Goal: Communication & Community: Ask a question

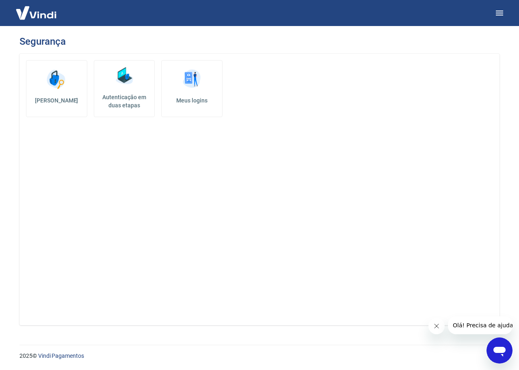
click at [39, 18] on img at bounding box center [36, 12] width 53 height 25
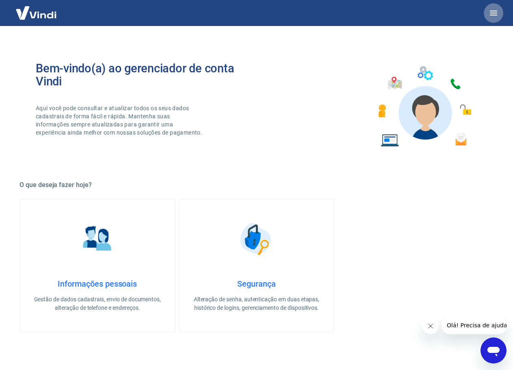
click at [491, 8] on icon "button" at bounding box center [494, 13] width 10 height 10
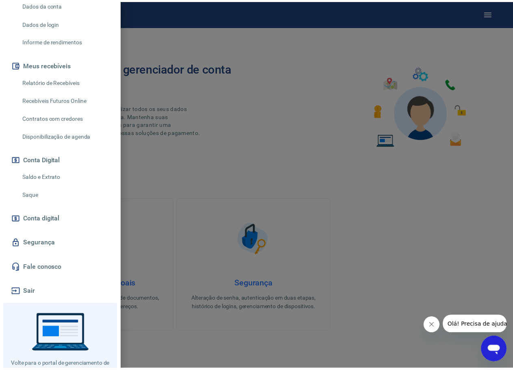
scroll to position [151, 0]
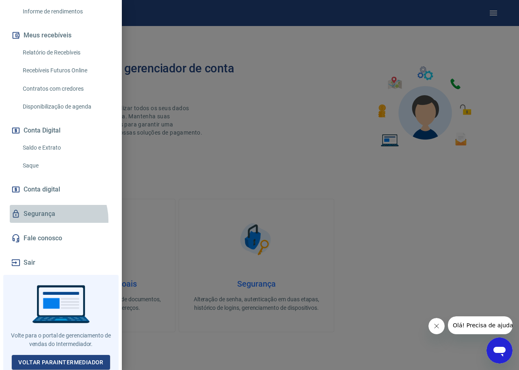
click at [48, 220] on link "Segurança" at bounding box center [61, 214] width 102 height 18
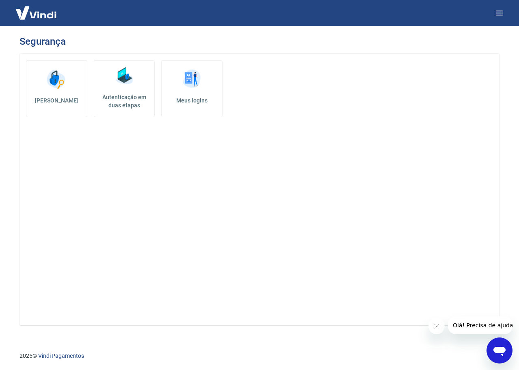
click at [30, 19] on img at bounding box center [36, 12] width 53 height 25
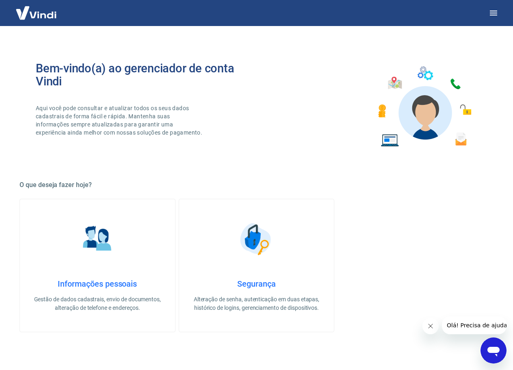
click at [39, 13] on img at bounding box center [36, 12] width 53 height 25
click at [23, 11] on img at bounding box center [36, 12] width 53 height 25
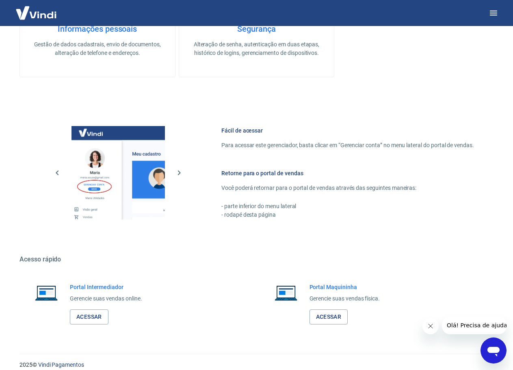
scroll to position [264, 0]
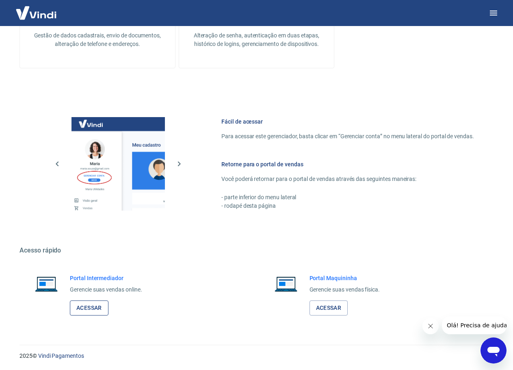
click at [98, 306] on link "Acessar" at bounding box center [89, 307] width 39 height 15
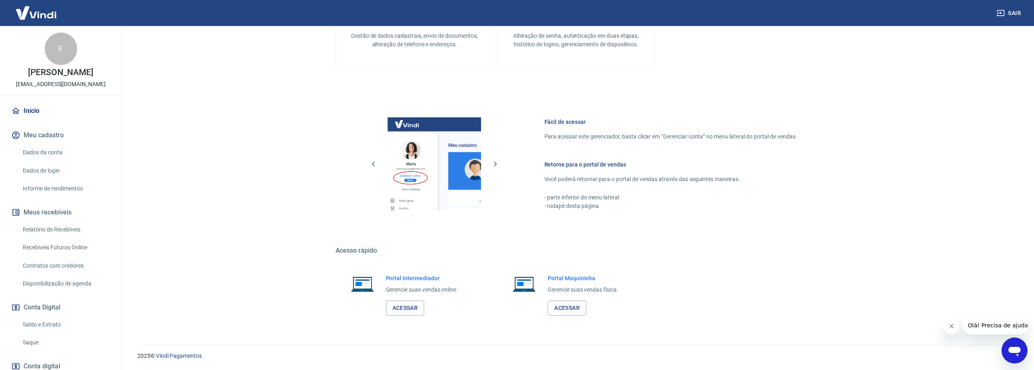
scroll to position [152, 0]
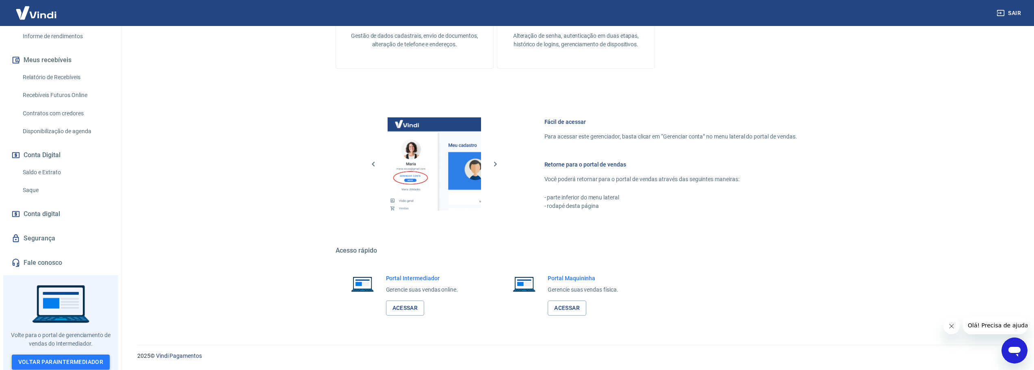
click at [50, 362] on link "Voltar para Intermediador" at bounding box center [61, 362] width 98 height 15
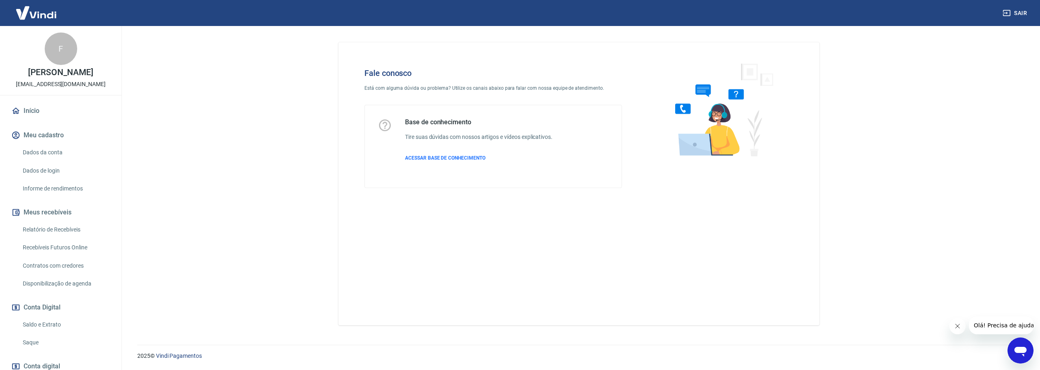
click at [60, 147] on link "Dados da conta" at bounding box center [66, 152] width 92 height 17
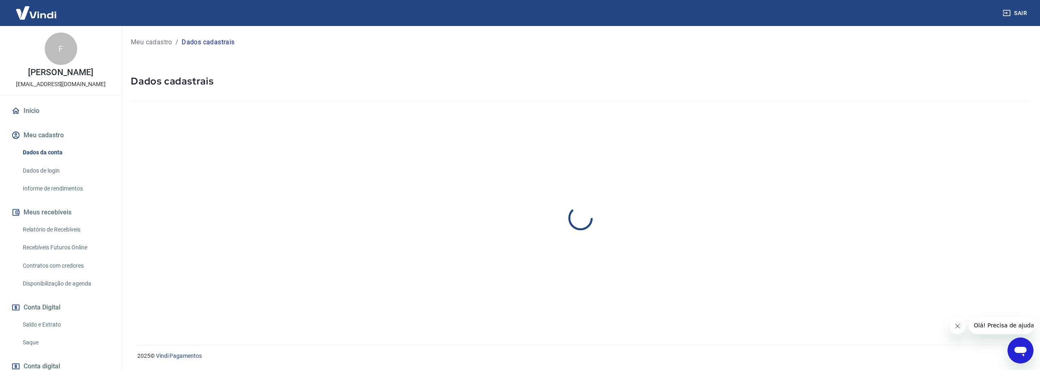
select select "RJ"
select select "business"
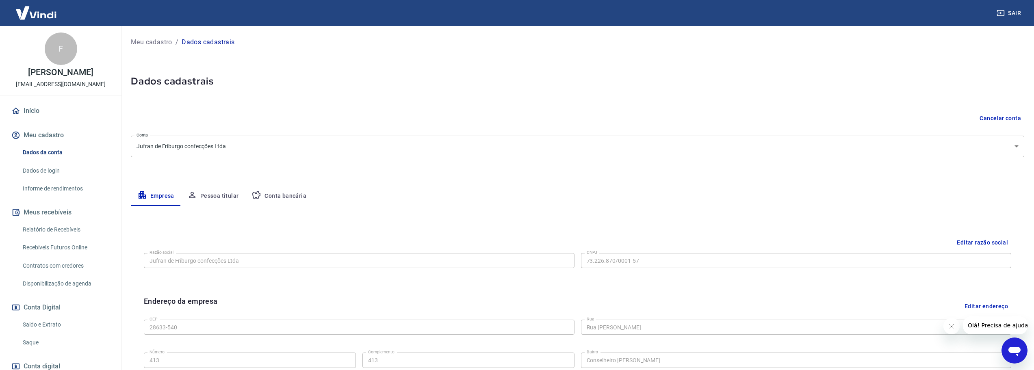
click at [217, 196] on button "Pessoa titular" at bounding box center [213, 197] width 65 height 20
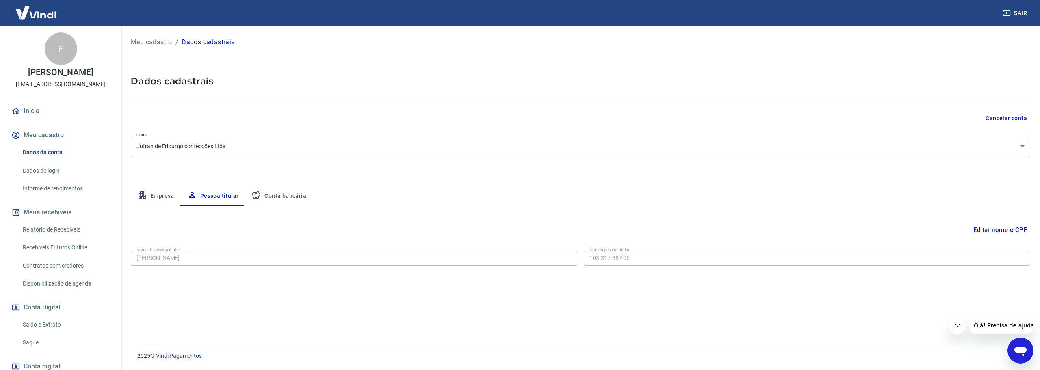
click at [282, 193] on button "Conta bancária" at bounding box center [279, 197] width 68 height 20
select select "1"
click at [73, 170] on link "Dados de login" at bounding box center [66, 171] width 92 height 17
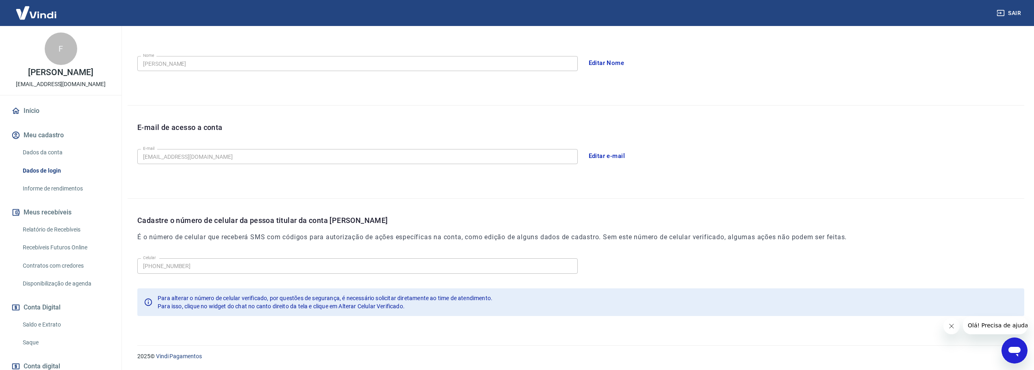
scroll to position [141, 0]
click at [62, 187] on link "Informe de rendimentos" at bounding box center [66, 188] width 92 height 17
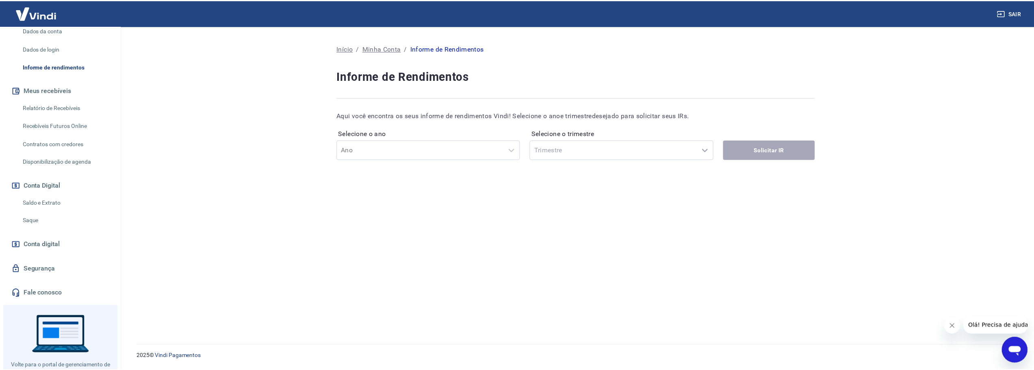
scroll to position [152, 0]
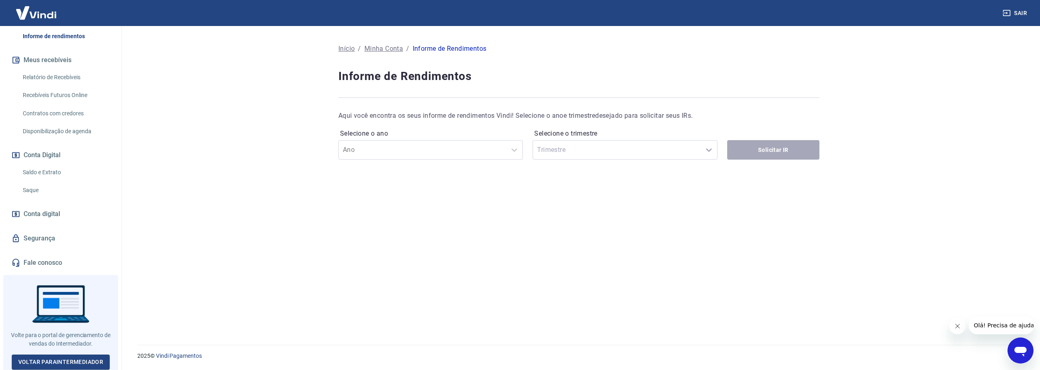
click at [62, 217] on link "Conta digital" at bounding box center [61, 214] width 102 height 18
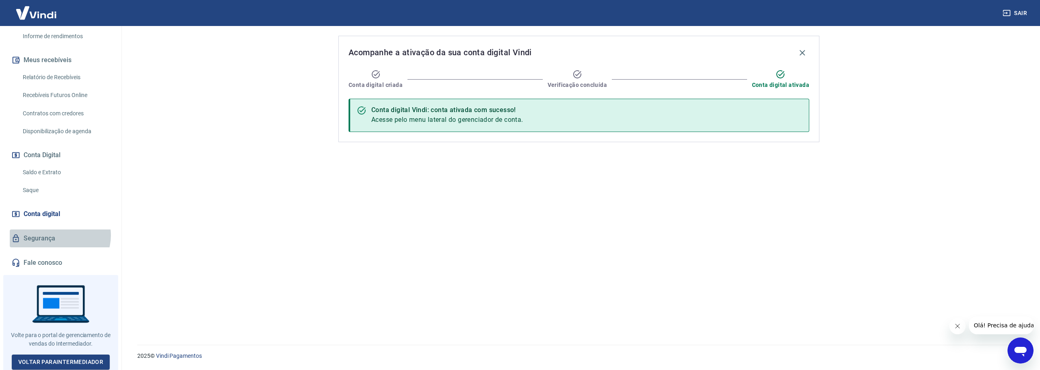
click at [59, 235] on link "Segurança" at bounding box center [61, 239] width 102 height 18
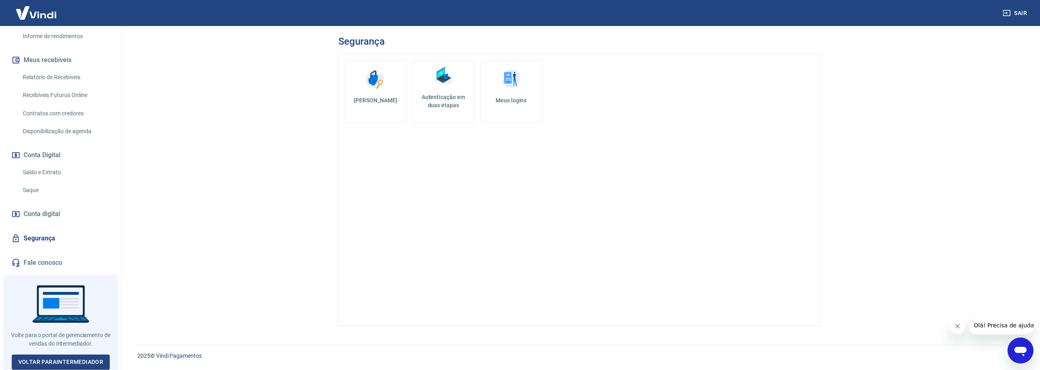
click at [517, 102] on h5 "Meus logins" at bounding box center [512, 100] width 48 height 8
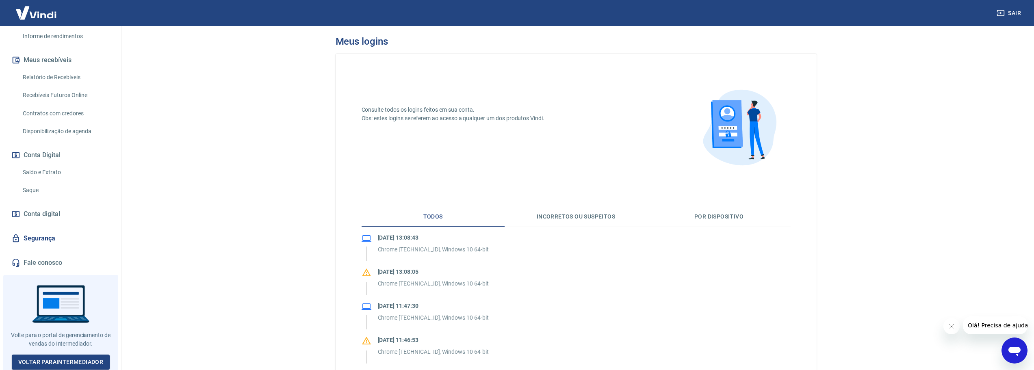
click at [37, 239] on link "Segurança" at bounding box center [61, 239] width 102 height 18
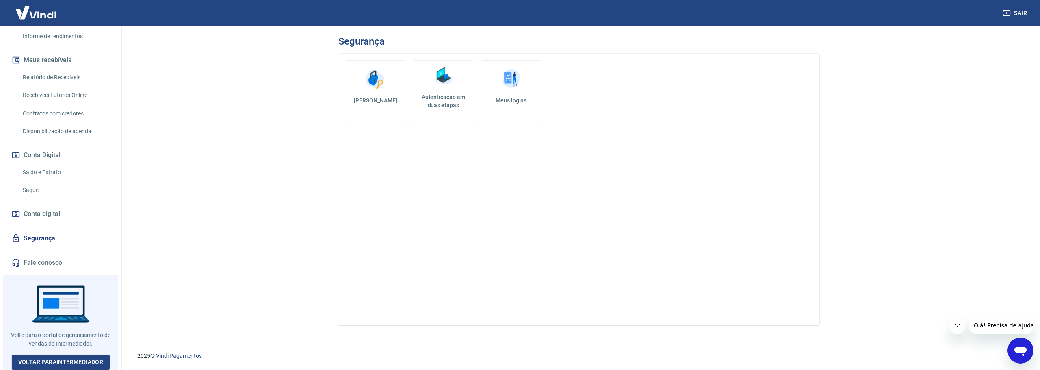
click at [447, 94] on h5 "Autenticação em duas etapas" at bounding box center [443, 101] width 54 height 16
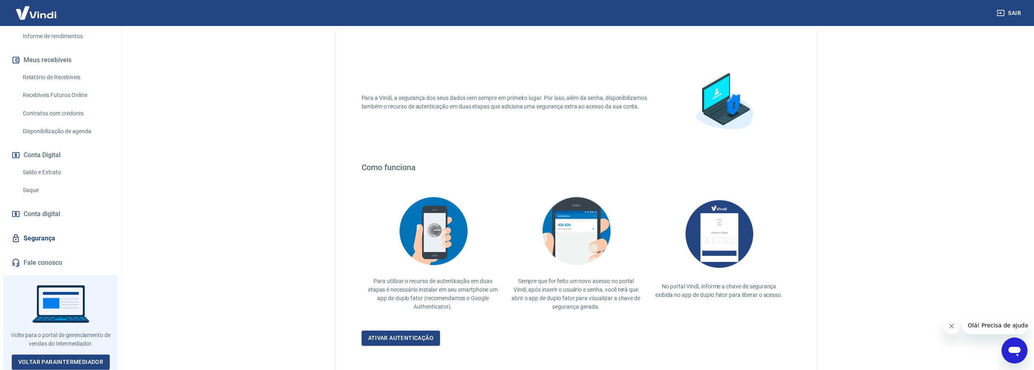
scroll to position [71, 0]
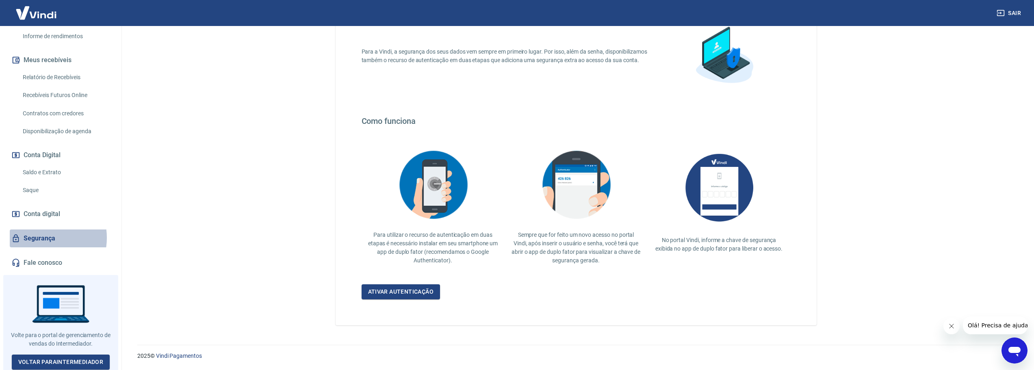
click at [39, 238] on link "Segurança" at bounding box center [61, 239] width 102 height 18
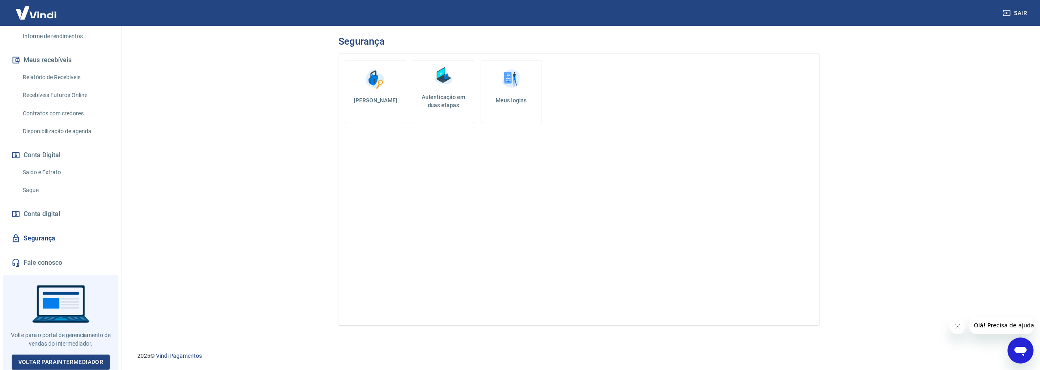
click at [48, 205] on link "Conta digital" at bounding box center [61, 214] width 102 height 18
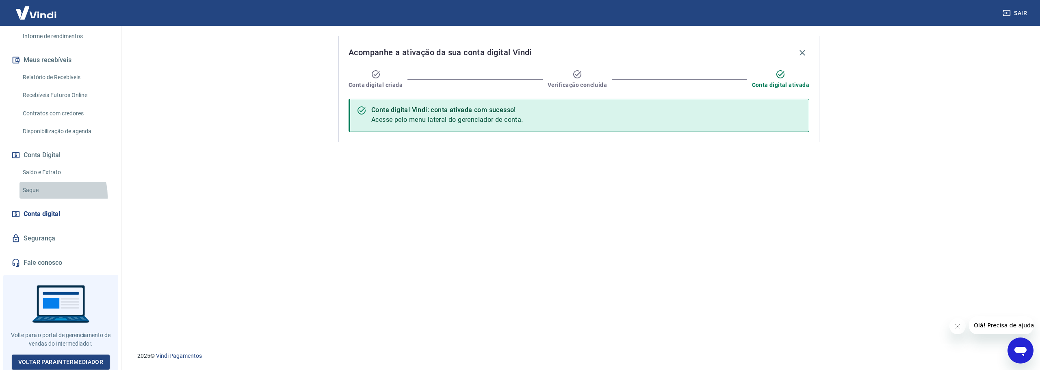
click at [47, 196] on link "Saque" at bounding box center [66, 190] width 92 height 17
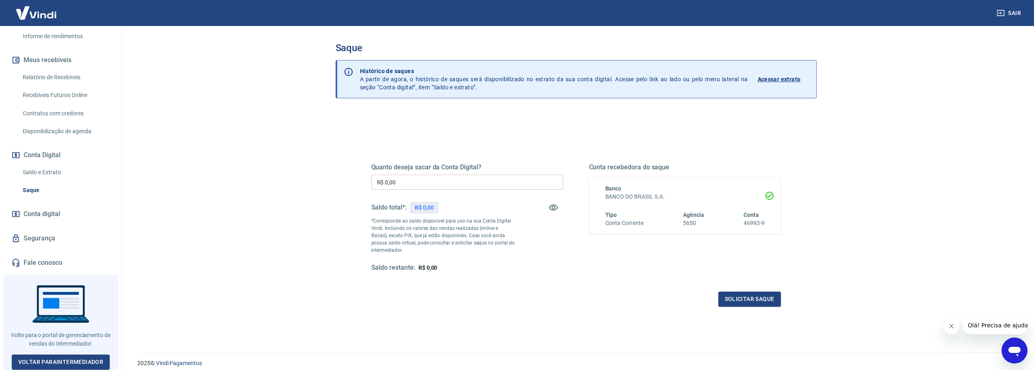
click at [54, 175] on link "Saldo e Extrato" at bounding box center [66, 172] width 92 height 17
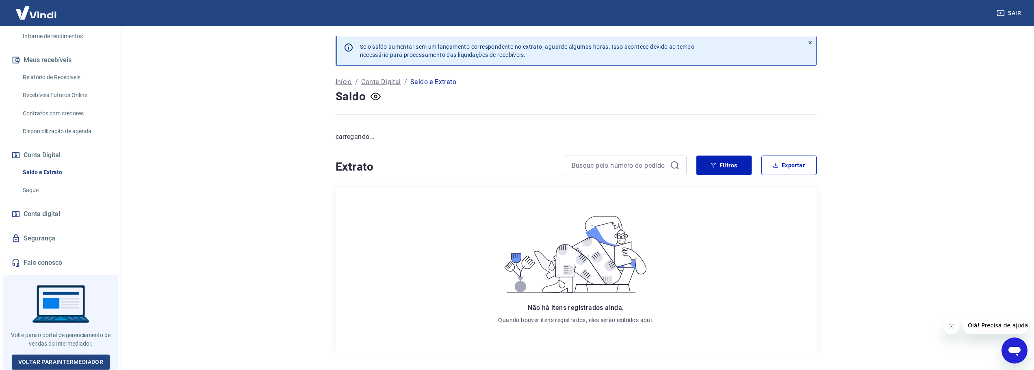
click at [57, 139] on link "Disponibilização de agenda" at bounding box center [66, 131] width 92 height 17
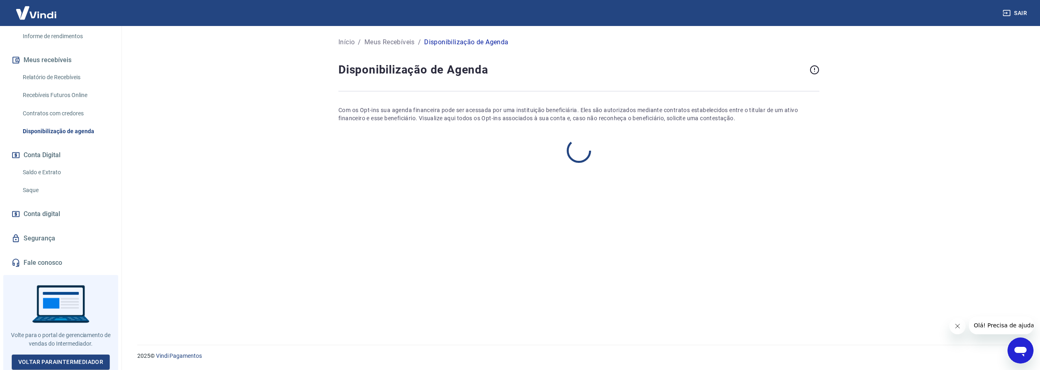
click at [64, 114] on link "Contratos com credores" at bounding box center [66, 113] width 92 height 17
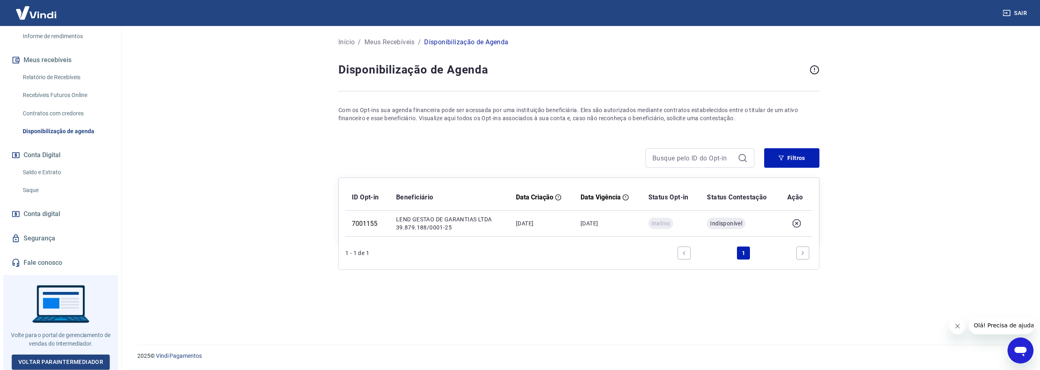
click at [59, 84] on link "Relatório de Recebíveis" at bounding box center [66, 77] width 92 height 17
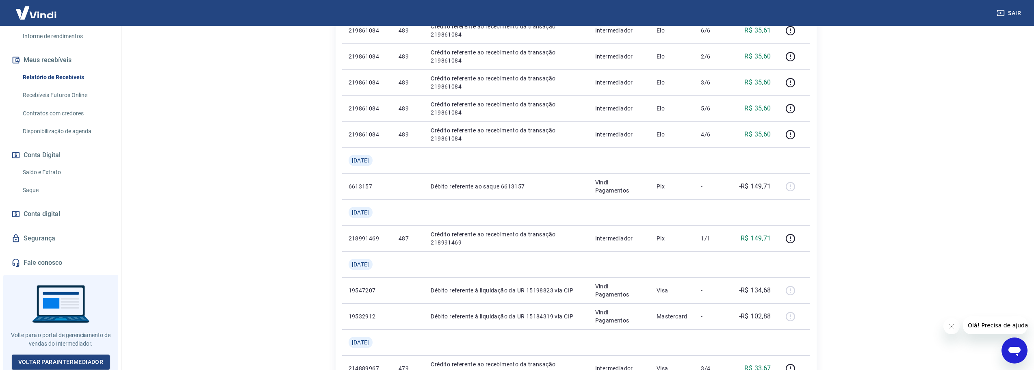
scroll to position [366, 0]
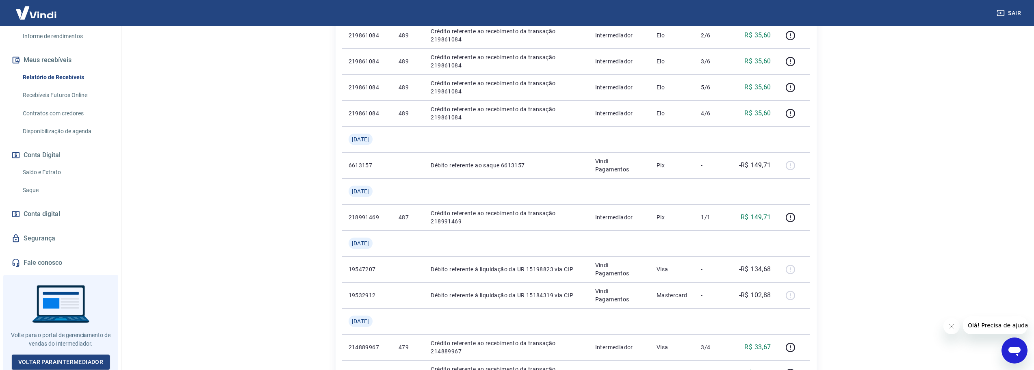
click at [52, 260] on link "Fale conosco" at bounding box center [61, 263] width 102 height 18
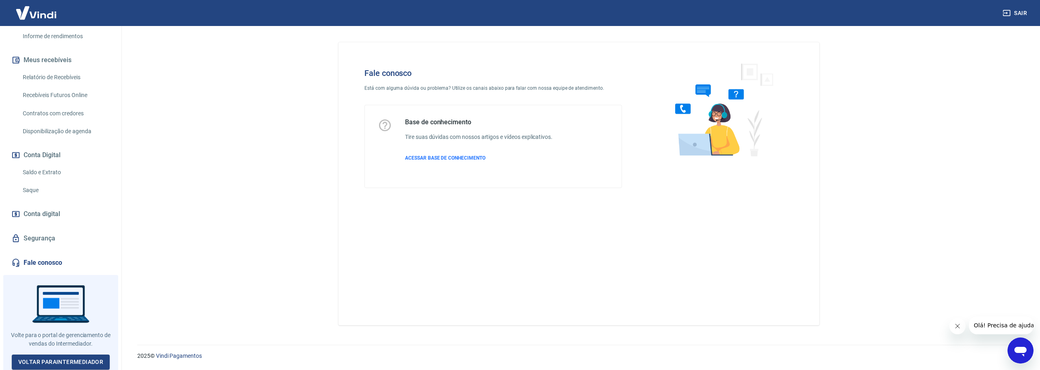
click at [1013, 347] on icon "Abrir janela de mensagens" at bounding box center [1020, 350] width 15 height 15
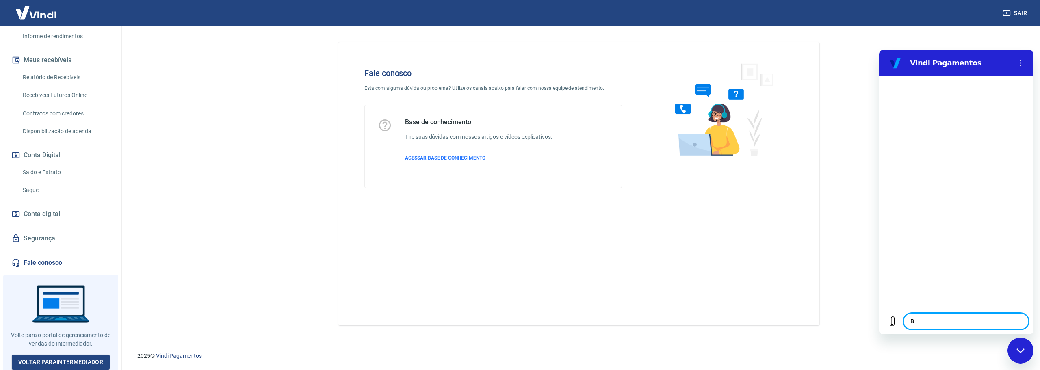
type textarea "BV"
type textarea "x"
type textarea "B"
type textarea "x"
type textarea "Bo"
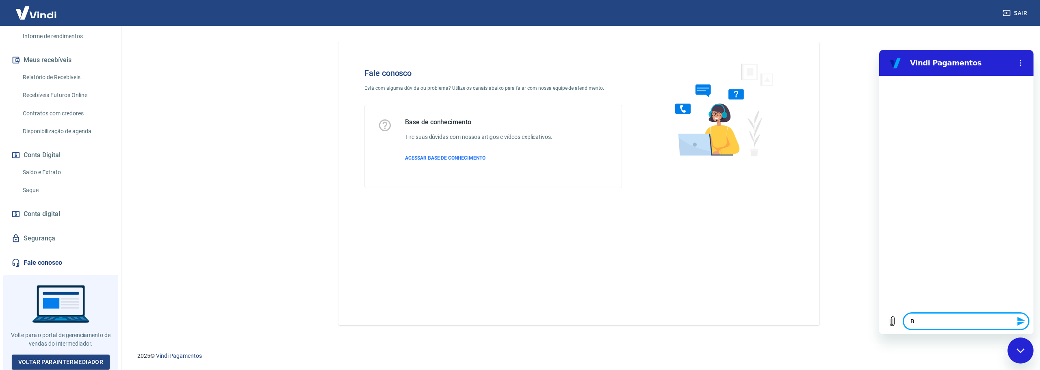
type textarea "x"
type textarea "Boa"
type textarea "x"
type textarea "Boa"
type textarea "x"
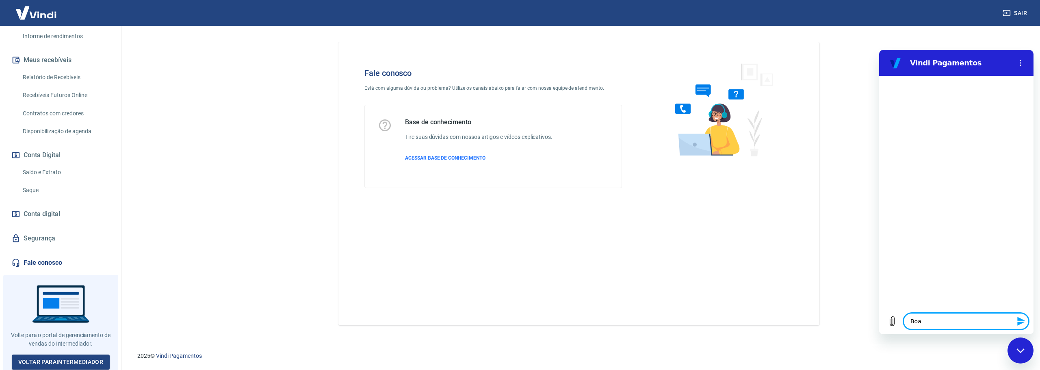
type textarea "Boa t"
type textarea "x"
type textarea "Boa ta"
type textarea "x"
type textarea "Boa tar"
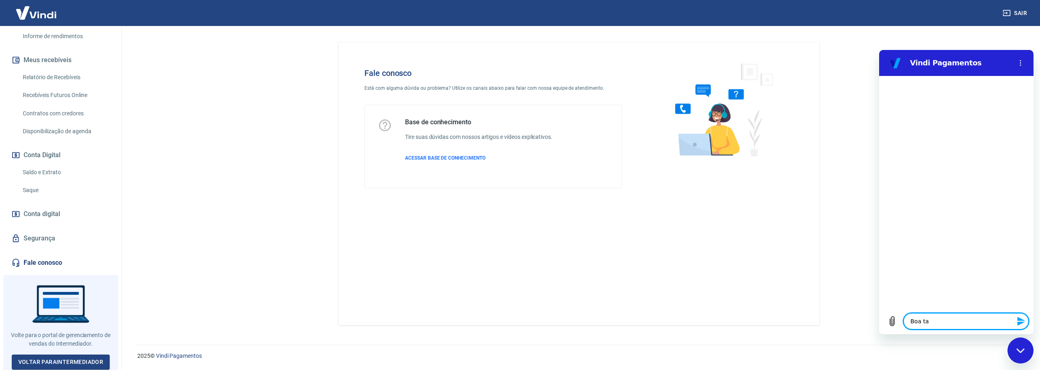
type textarea "x"
type textarea "Boa tard"
type textarea "x"
type textarea "Boa tarde"
type textarea "x"
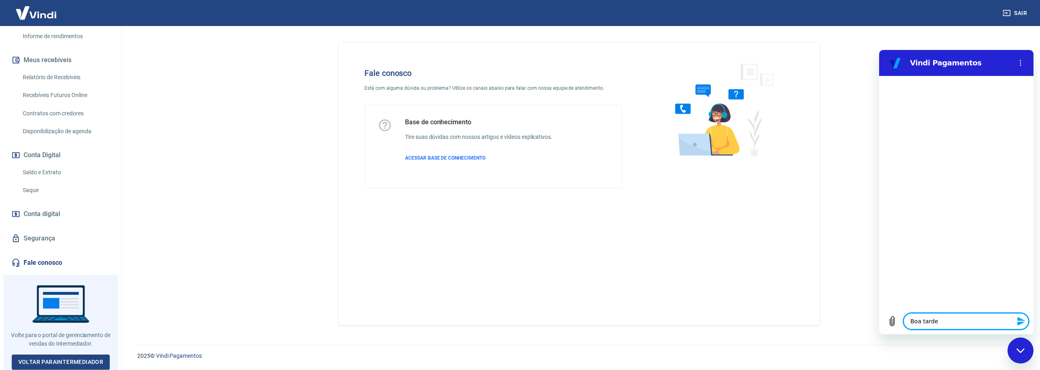
type textarea "Boa tarde."
type textarea "x"
type textarea "Boa tarde.."
type textarea "x"
type textarea "Boa tarde..."
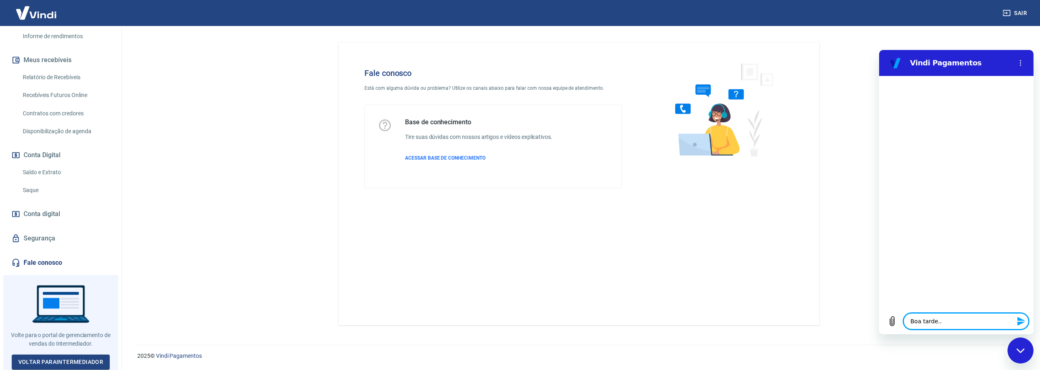
type textarea "x"
type textarea "Boa tarde..."
type textarea "x"
type textarea "Boa tarde... p"
type textarea "x"
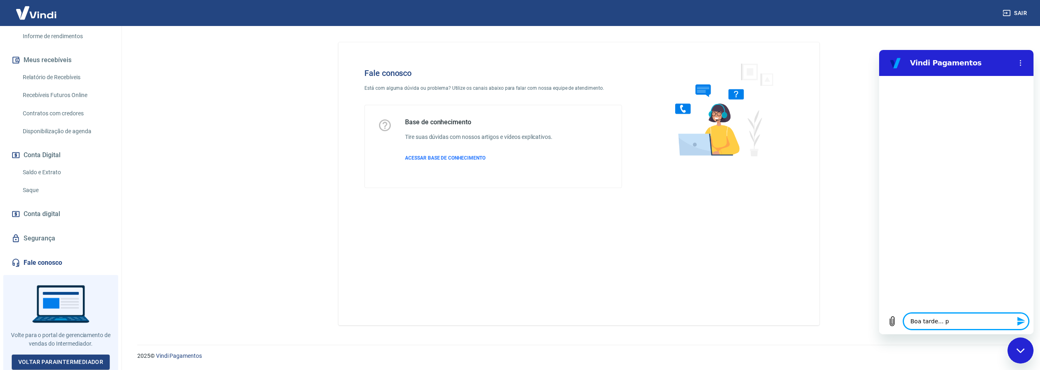
type textarea "Boa tarde... pr"
type textarea "x"
type textarea "Boa tarde... pre"
type textarea "x"
type textarea "Boa tarde... prec"
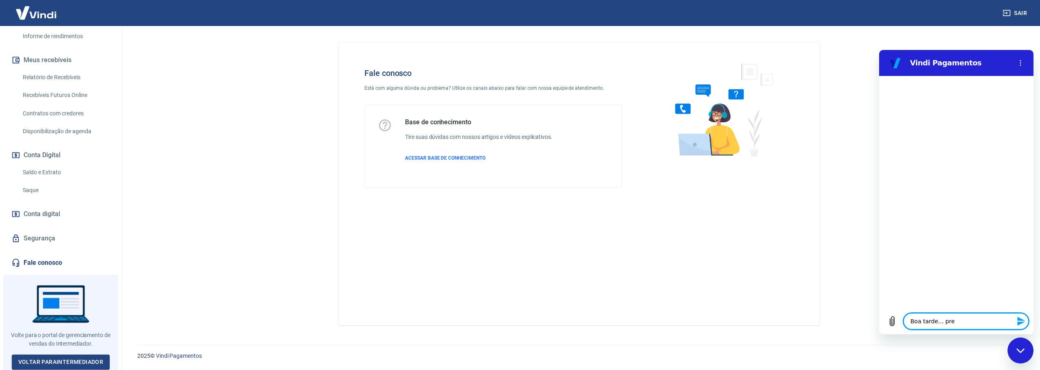
type textarea "x"
type textarea "Boa tarde... preci"
type textarea "x"
type textarea "Boa tarde... precis"
type textarea "x"
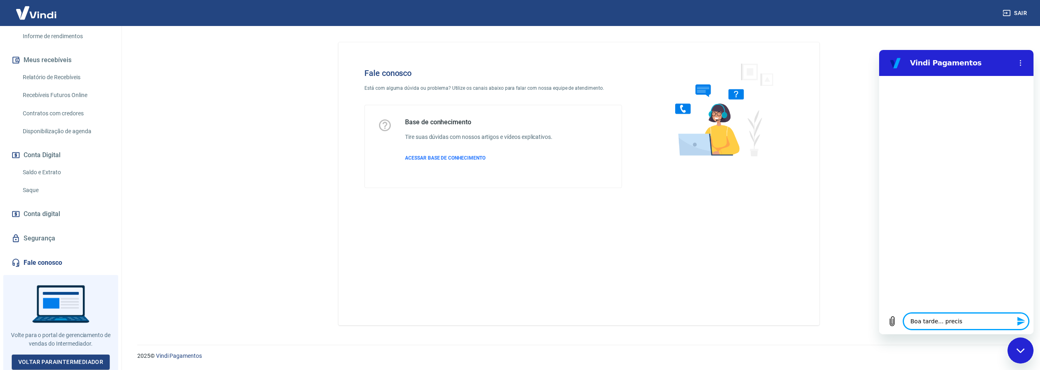
type textarea "Boa tarde... preciso"
type textarea "x"
type textarea "Boa tarde... preciso"
type textarea "x"
type textarea "Boa tarde... preciso c"
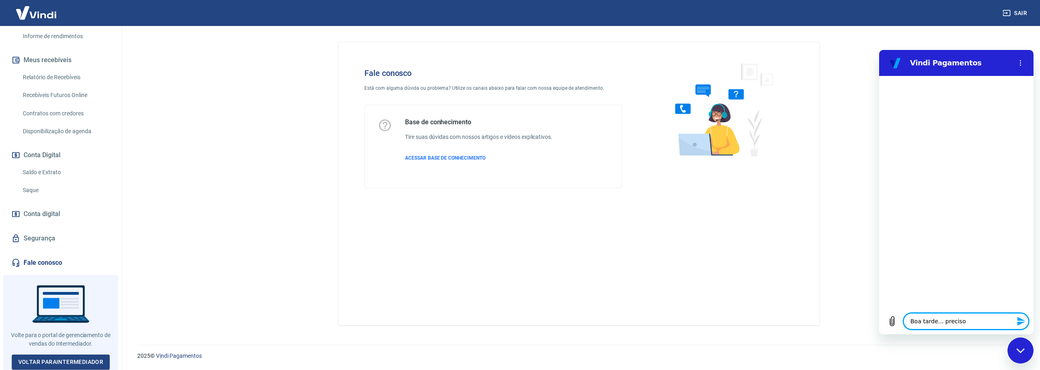
type textarea "x"
type textarea "Boa tarde... preciso co"
type textarea "x"
type textarea "Boa tarde... preciso con"
type textarea "x"
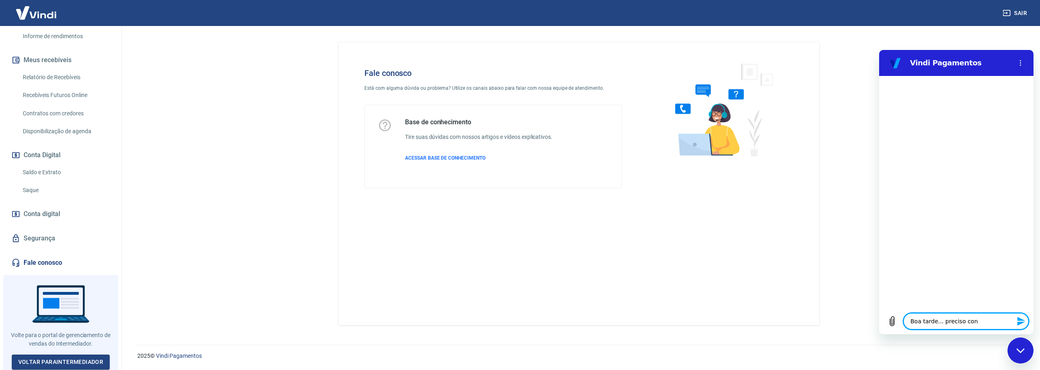
type textarea "Boa tarde... preciso conf"
type textarea "x"
type textarea "Boa tarde... preciso confi"
type textarea "x"
type textarea "Boa tarde... preciso config"
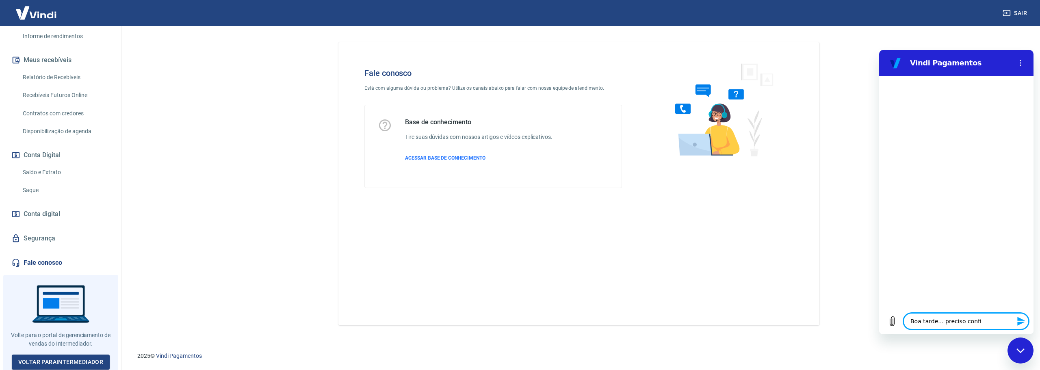
type textarea "x"
type textarea "Boa tarde... preciso configu"
type textarea "x"
type textarea "Boa tarde... preciso configur"
type textarea "x"
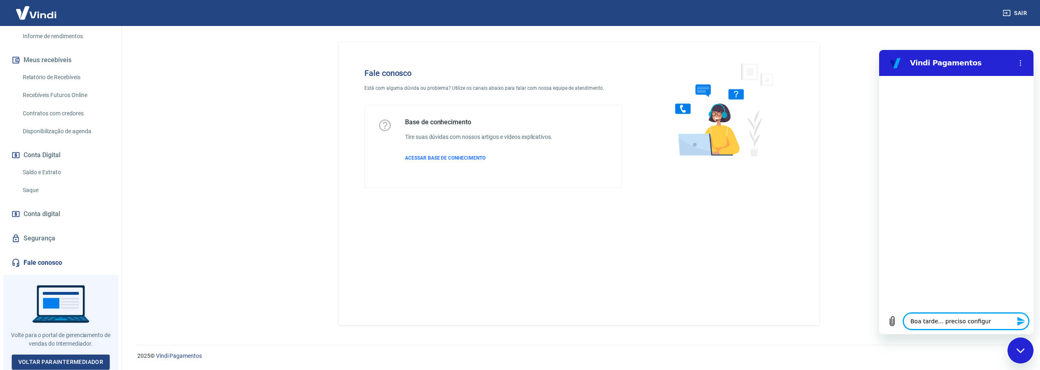
type textarea "Boa tarde... preciso configura"
type textarea "x"
type textarea "Boa tarde... preciso configurar"
type textarea "x"
type textarea "Boa tarde... preciso configurar"
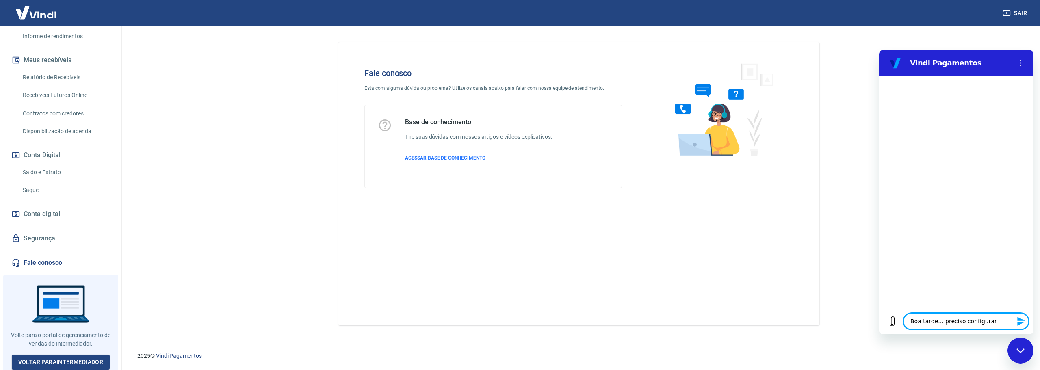
type textarea "x"
type textarea "Boa tarde... preciso configurar P"
type textarea "x"
type textarea "Boa tarde... preciso configurar PI"
type textarea "x"
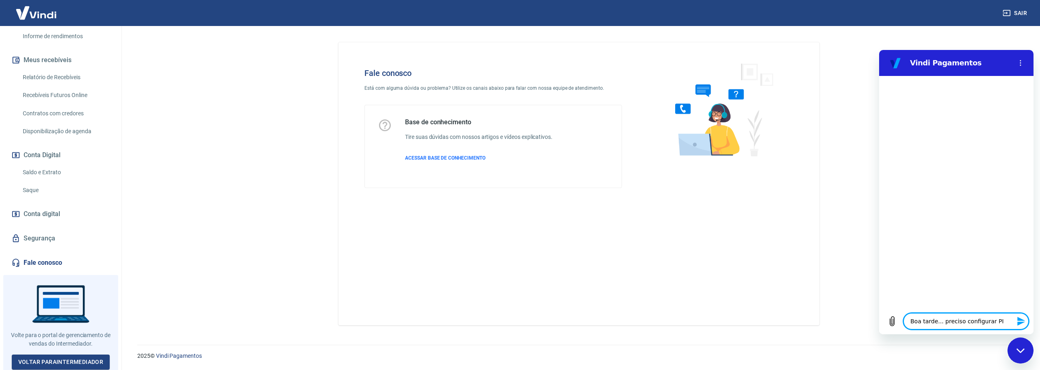
type textarea "Boa tarde... preciso configurar PIX"
type textarea "x"
type textarea "Boa tarde... preciso configurar PIX"
type textarea "x"
type textarea "Boa tarde... preciso configurar PIX e"
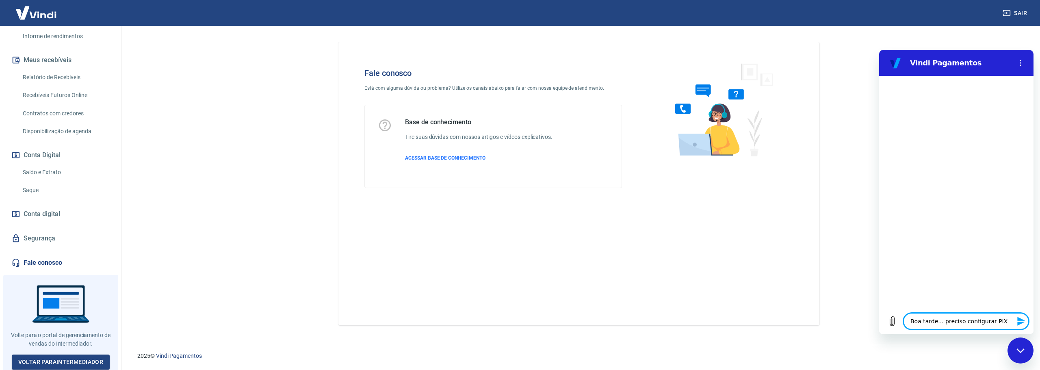
type textarea "x"
type textarea "Boa tarde... preciso configurar PIX e"
type textarea "x"
type textarea "Boa tarde... preciso configurar PIX e b"
type textarea "x"
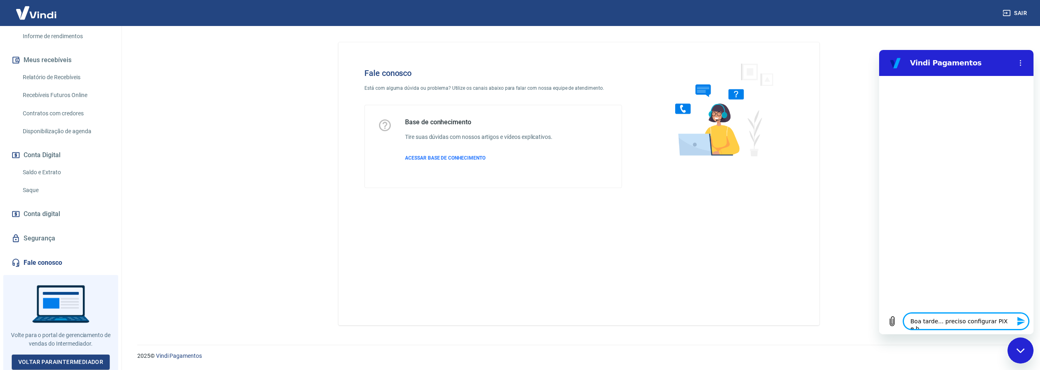
type textarea "Boa tarde... preciso configurar PIX e bo"
type textarea "x"
type textarea "Boa tarde... preciso configurar PIX e bol"
type textarea "x"
type textarea "Boa tarde... preciso configurar PIX e bole"
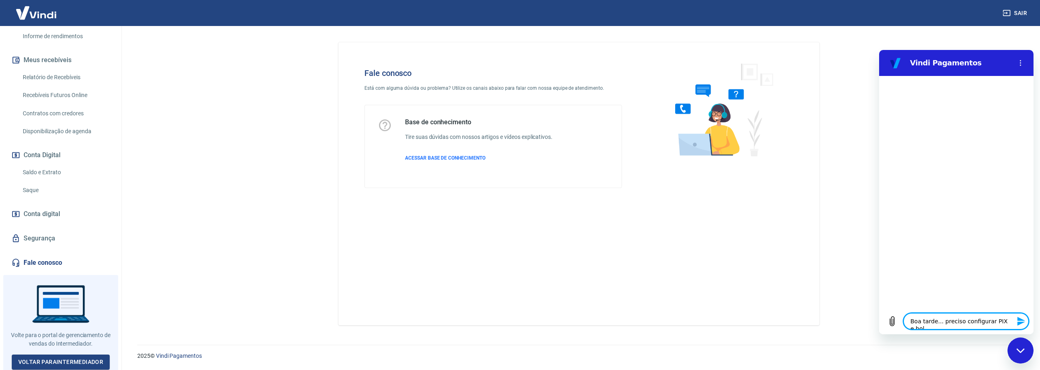
type textarea "x"
type textarea "Boa tarde... preciso configurar PIX e bolet"
type textarea "x"
type textarea "Boa tarde... preciso configurar PIX e boleto"
type textarea "x"
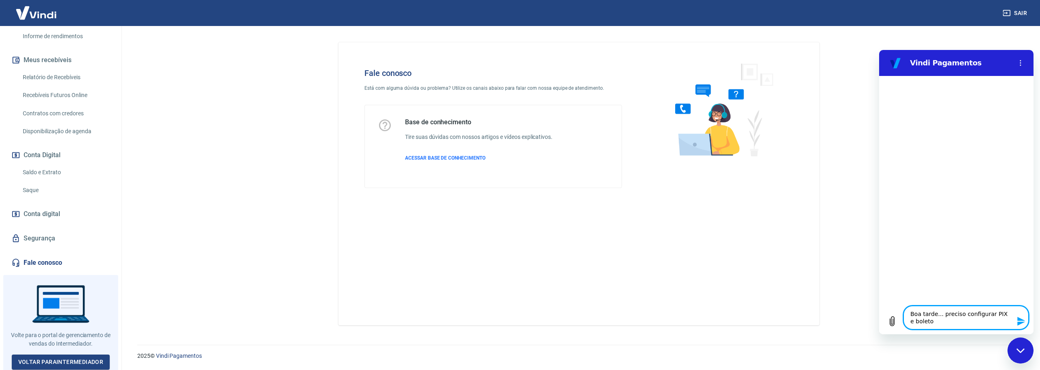
type textarea "Boa tarde... preciso configurar PIX e boleto"
type textarea "x"
type textarea "Boa tarde... preciso configurar PIX e boleto n"
type textarea "x"
type textarea "Boa tarde... preciso configurar PIX e boleto na"
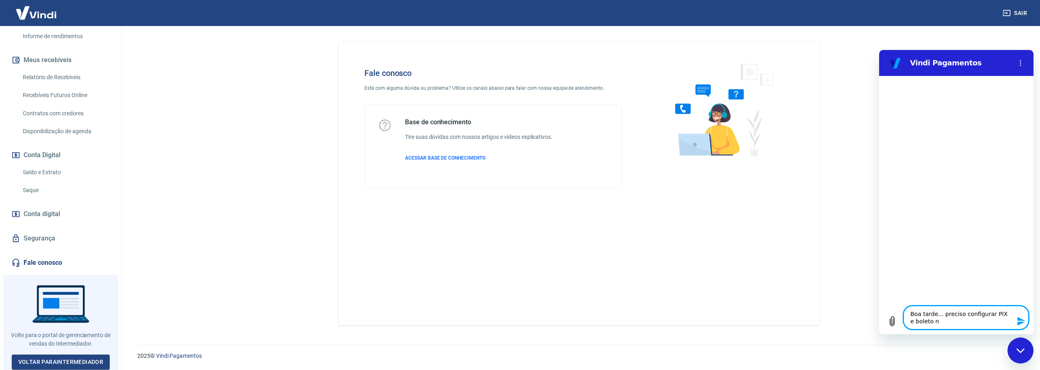
type textarea "x"
type textarea "Boa tarde... preciso configurar PIX e boleto na"
type textarea "x"
type textarea "Boa tarde... preciso configurar PIX e boleto na S"
type textarea "x"
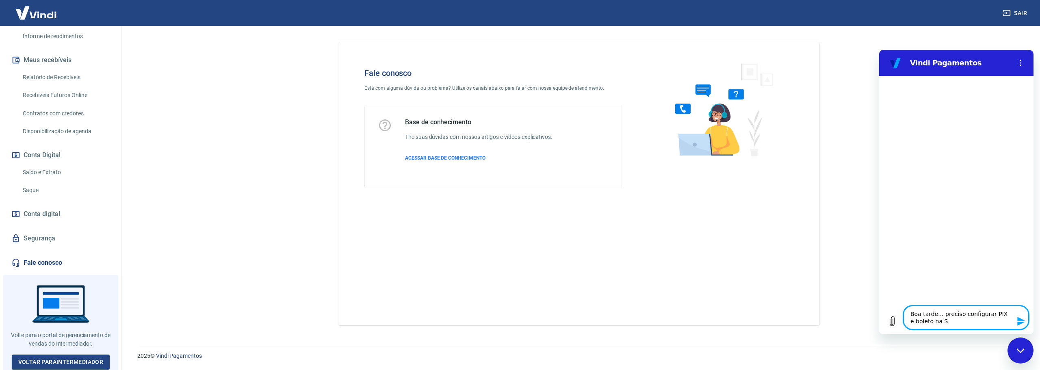
type textarea "Boa tarde... preciso configurar PIX e boleto na Sh"
type textarea "x"
type textarea "Boa tarde... preciso configurar PIX e boleto na Sho"
type textarea "x"
type textarea "Boa tarde... preciso configurar PIX e boleto na Shop"
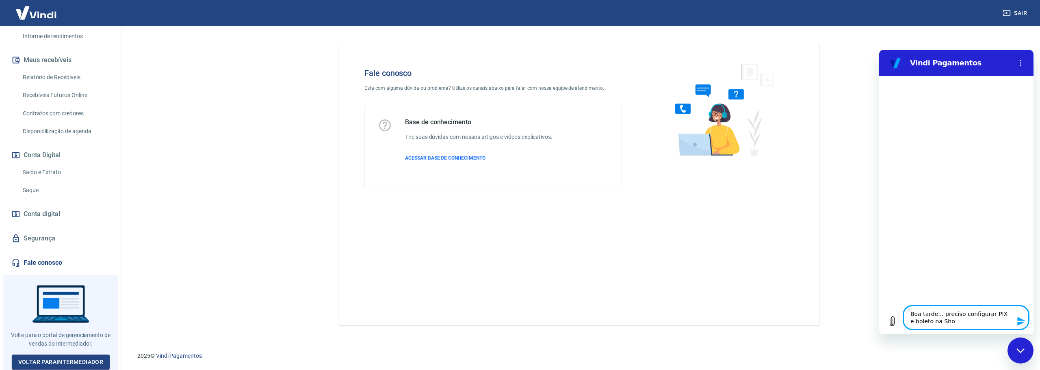
type textarea "x"
type textarea "Boa tarde... preciso configurar PIX e boleto na Shopi"
type textarea "x"
type textarea "Boa tarde... preciso configurar PIX e boleto na Shopif"
type textarea "x"
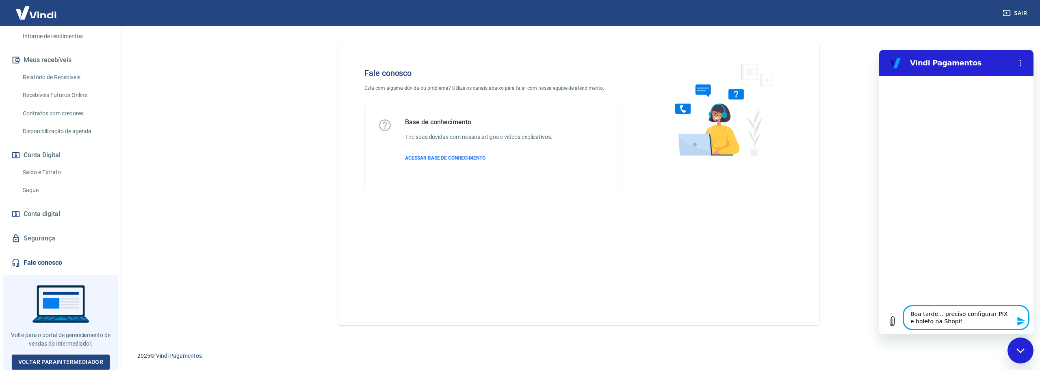
type textarea "Boa tarde... preciso configurar PIX e boleto na Shopify"
type textarea "x"
type textarea "Boa tarde... preciso configurar PIX e boleto na Shopify,"
type textarea "x"
type textarea "Boa tarde... preciso configurar PIX e boleto na Shopify,"
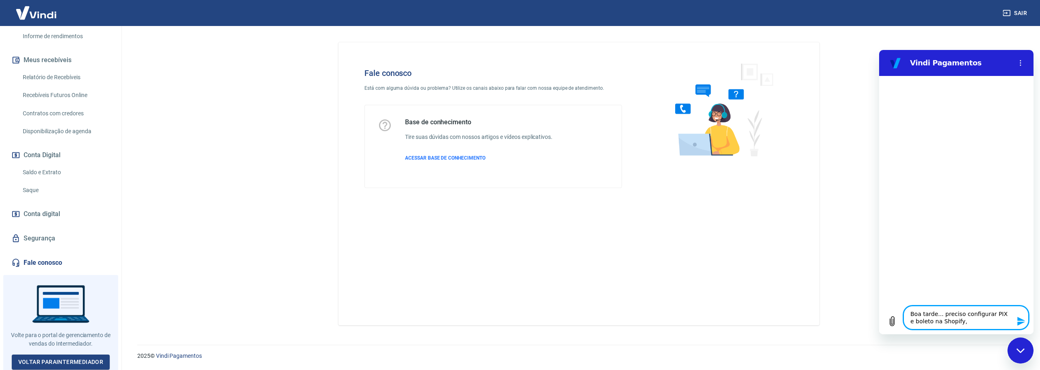
type textarea "x"
type textarea "Boa tarde... preciso configurar PIX e boleto na Shopify, m"
type textarea "x"
type textarea "Boa tarde... preciso configurar PIX e boleto na Shopify, ma"
type textarea "x"
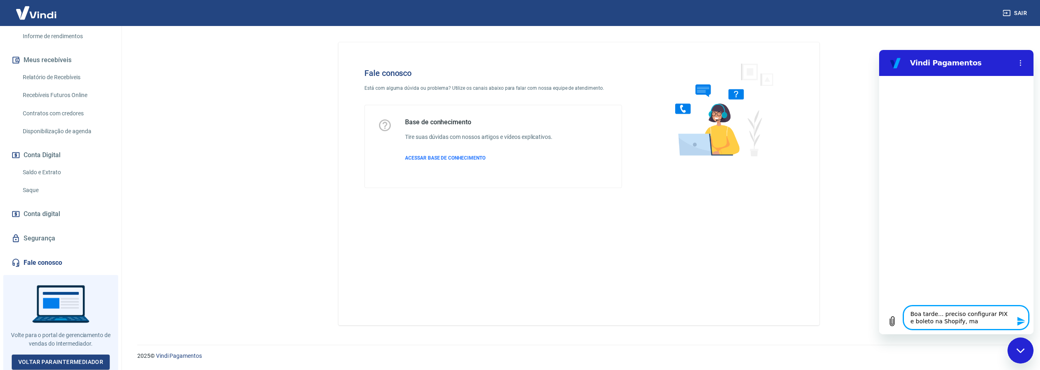
type textarea "Boa tarde... preciso configurar PIX e boleto na Shopify, mas"
type textarea "x"
type textarea "Boa tarde... preciso configurar PIX e boleto na Shopify, mas"
type textarea "x"
type textarea "Boa tarde... preciso configurar PIX e boleto na Shopify, mas n"
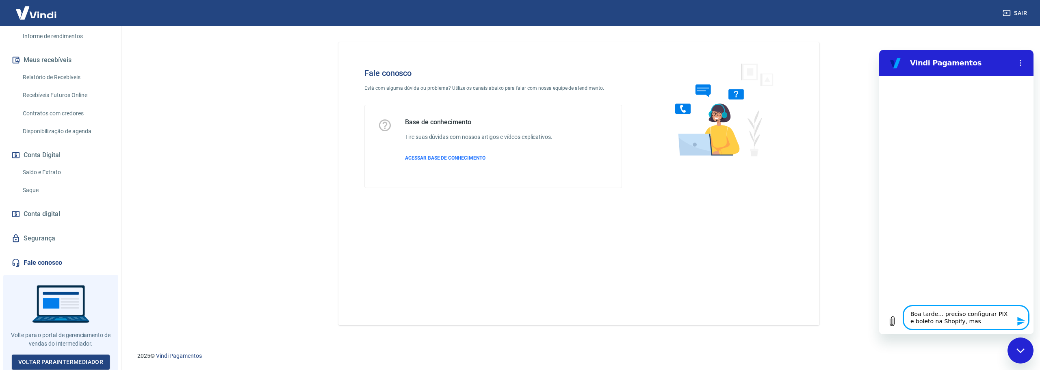
type textarea "x"
type textarea "Boa tarde... preciso configurar PIX e boleto na Shopify, mas nã"
type textarea "x"
type textarea "Boa tarde... preciso configurar PIX e boleto na Shopify, mas não"
type textarea "x"
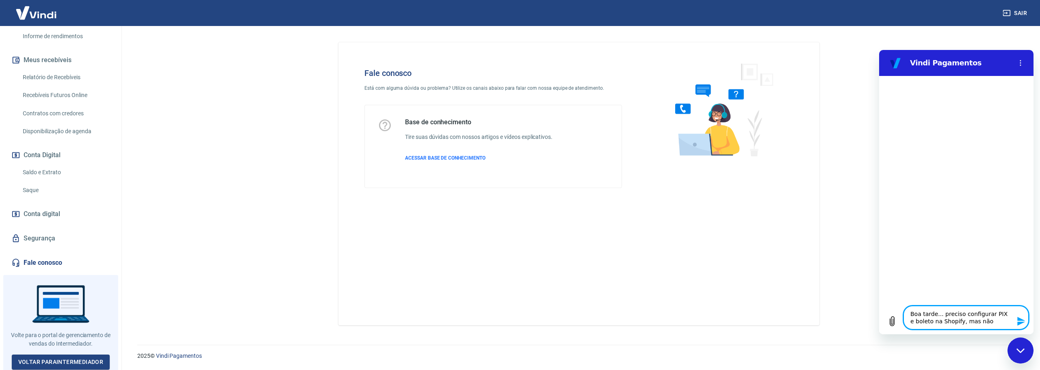
type textarea "Boa tarde... preciso configurar PIX e boleto na Shopify, mas não"
type textarea "x"
type textarea "Boa tarde... preciso configurar PIX e boleto na Shopify, mas não s"
type textarea "x"
type textarea "Boa tarde... preciso configurar PIX e boleto na Shopify, mas não se"
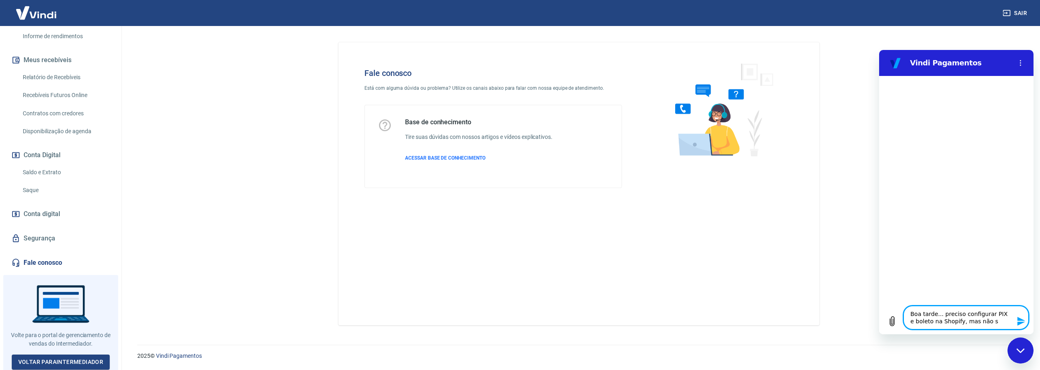
type textarea "x"
type textarea "Boa tarde... preciso configurar PIX e boleto na Shopify, mas não sei"
type textarea "x"
type textarea "Boa tarde... preciso configurar PIX e boleto na Shopify, mas não sei"
type textarea "x"
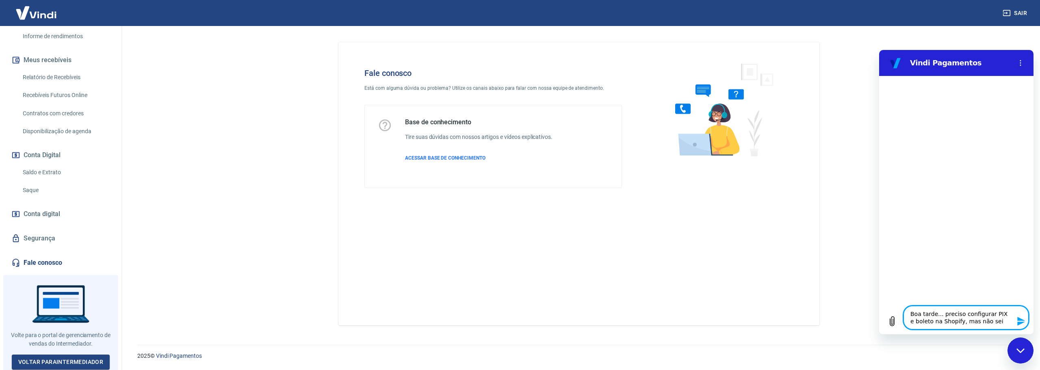
type textarea "Boa tarde... preciso configurar PIX e boleto na Shopify, mas não sei c"
type textarea "x"
type textarea "Boa tarde... preciso configurar PIX e boleto na Shopify, mas não sei co"
type textarea "x"
type textarea "Boa tarde... preciso configurar PIX e boleto na Shopify, mas não sei com"
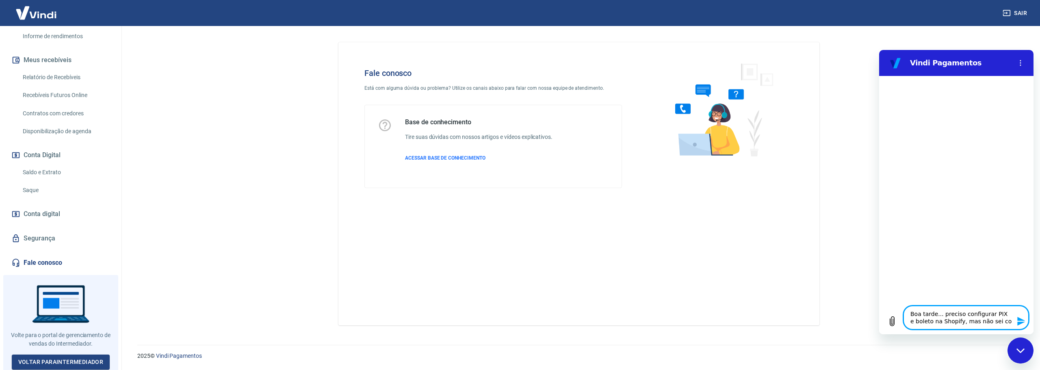
type textarea "x"
type textarea "Boa tarde... preciso configurar PIX e boleto na Shopify, mas não sei como"
type textarea "x"
type textarea "Boa tarde... preciso configurar PIX e boleto na Shopify, mas não sei como"
type textarea "x"
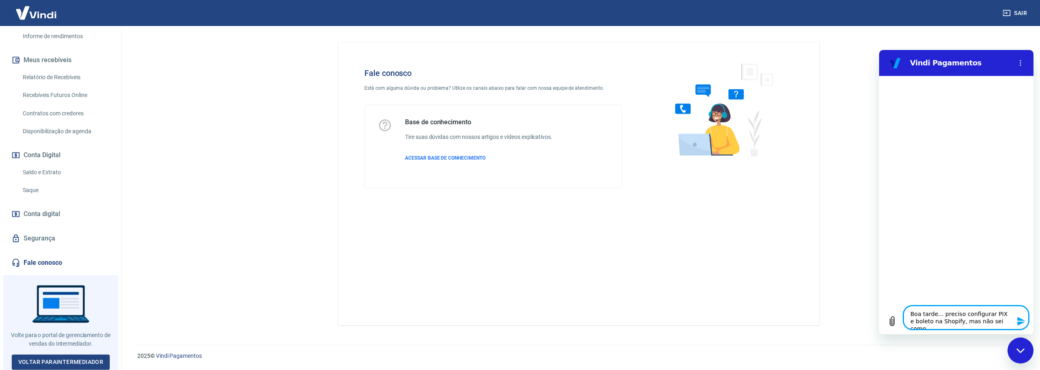
type textarea "Boa tarde... preciso configurar PIX e boleto na Shopify, mas não sei como f"
type textarea "x"
type textarea "Boa tarde... preciso configurar PIX e boleto na Shopify, mas não sei como fa"
type textarea "x"
type textarea "Boa tarde... preciso configurar PIX e boleto na Shopify, mas não sei como faç"
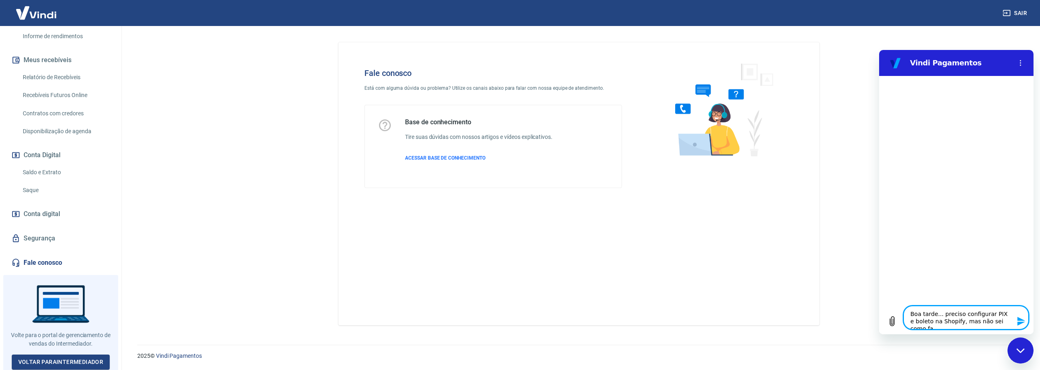
type textarea "x"
type textarea "Boa tarde... preciso configurar PIX e boleto na Shopify, mas não sei como faço"
type textarea "x"
type textarea "Boa tarde... preciso configurar PIX e boleto na Shopify, mas não sei como faço."
type textarea "x"
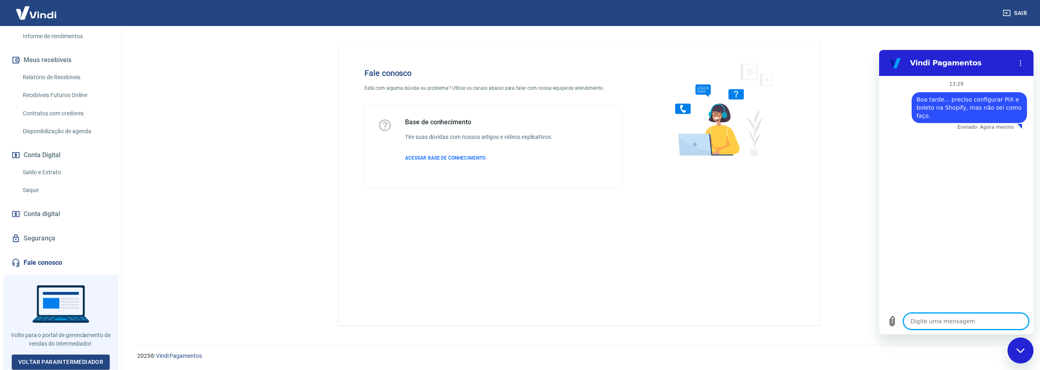
type textarea "x"
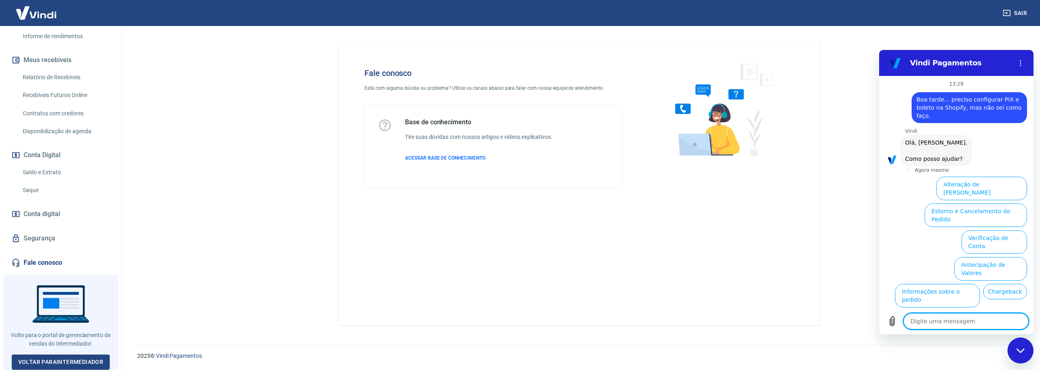
scroll to position [35, 0]
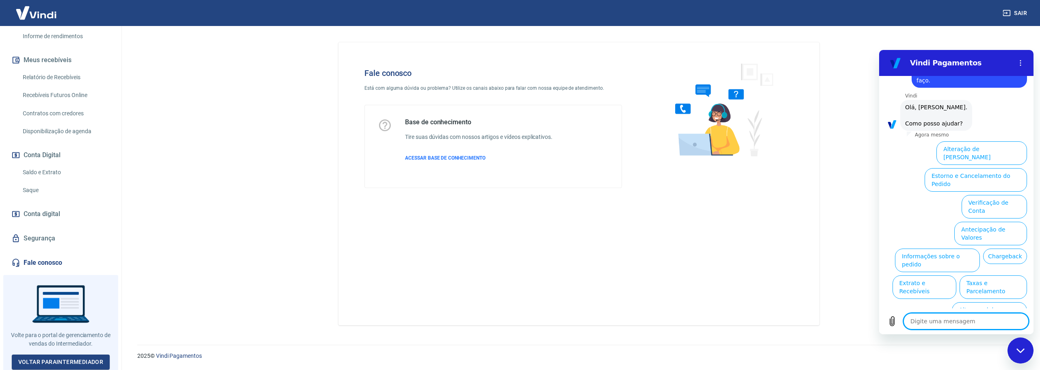
click at [972, 319] on textarea at bounding box center [966, 321] width 125 height 16
type textarea "G"
type textarea "x"
type textarea "Go"
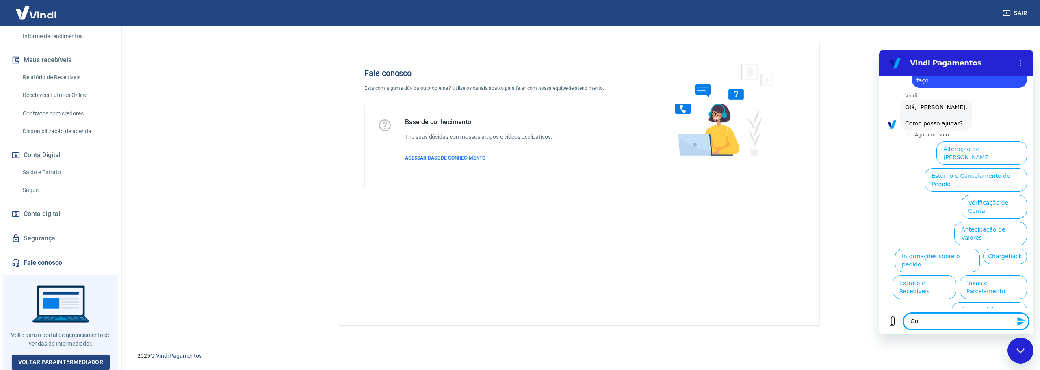
type textarea "x"
type textarea "Gos"
type textarea "x"
type textarea "Gosa"
type textarea "x"
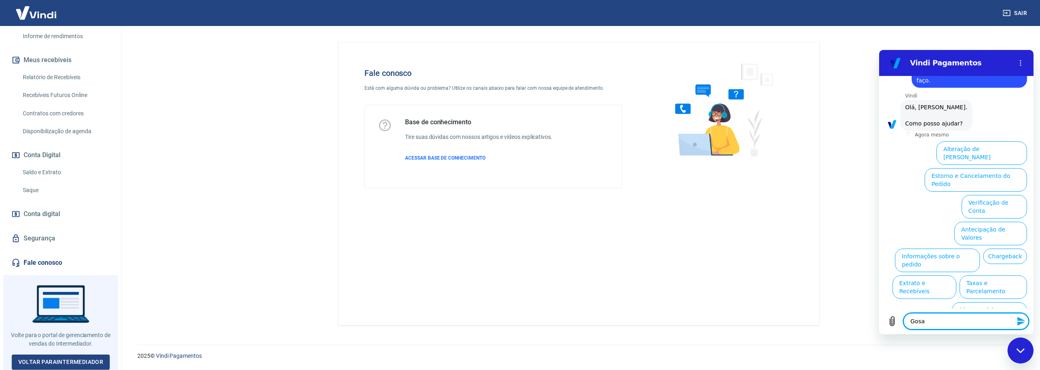
type textarea "Gos"
type textarea "x"
type textarea "Gost"
type textarea "x"
type textarea "Gosta"
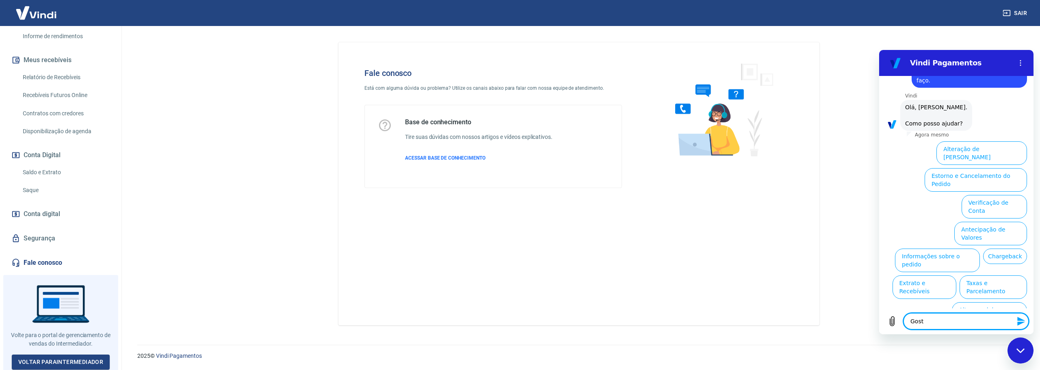
type textarea "x"
type textarea "Gostar"
type textarea "x"
type textarea "Gostari"
type textarea "x"
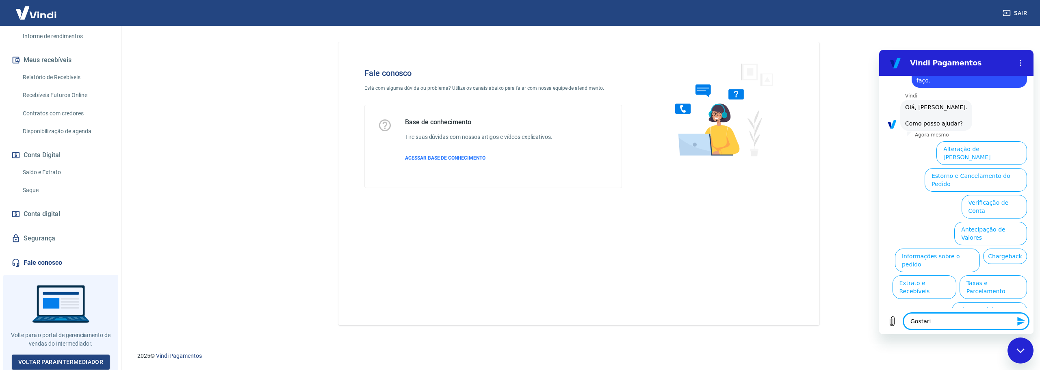
type textarea "Gostaria"
type textarea "x"
type textarea "Gostaria"
type textarea "x"
type textarea "Gostaria d"
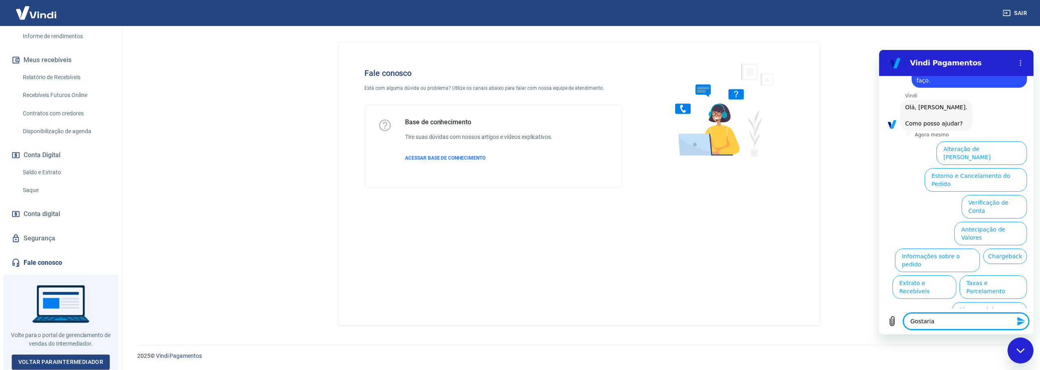
type textarea "x"
type textarea "Gostaria de"
type textarea "x"
type textarea "Gostaria de"
type textarea "x"
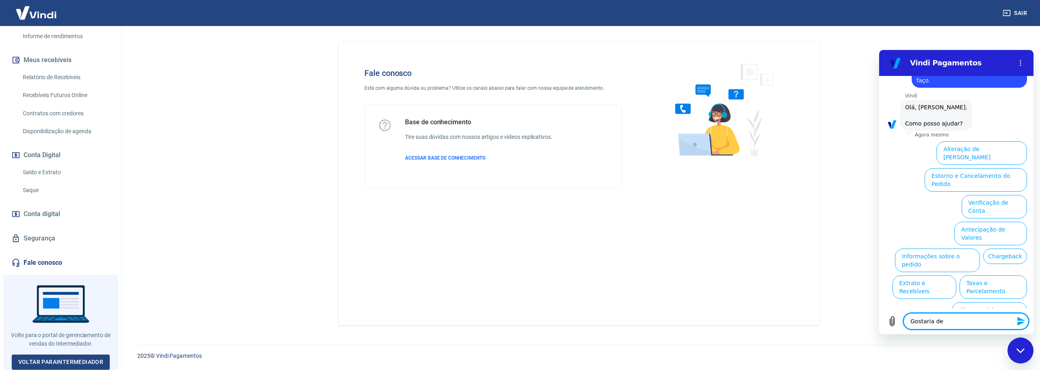
type textarea "Gostaria de f"
type textarea "x"
type textarea "Gostaria de fa"
type textarea "x"
type textarea "Gostaria de fal"
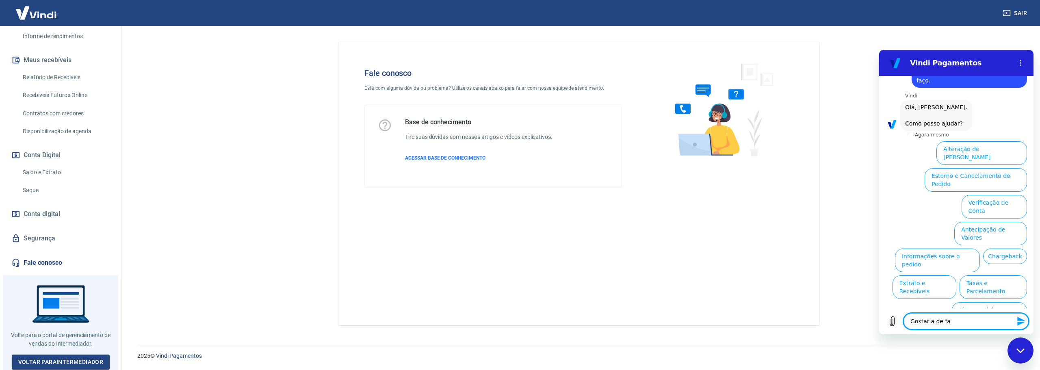
type textarea "x"
type textarea "Gostaria de fala"
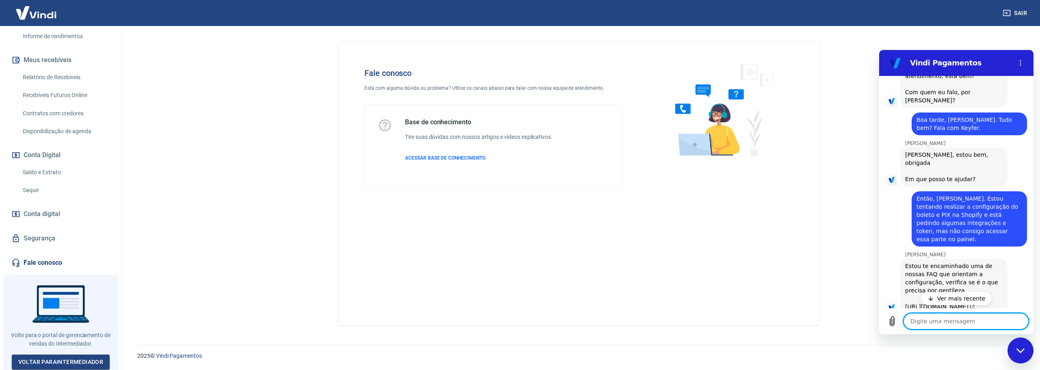
scroll to position [472, 0]
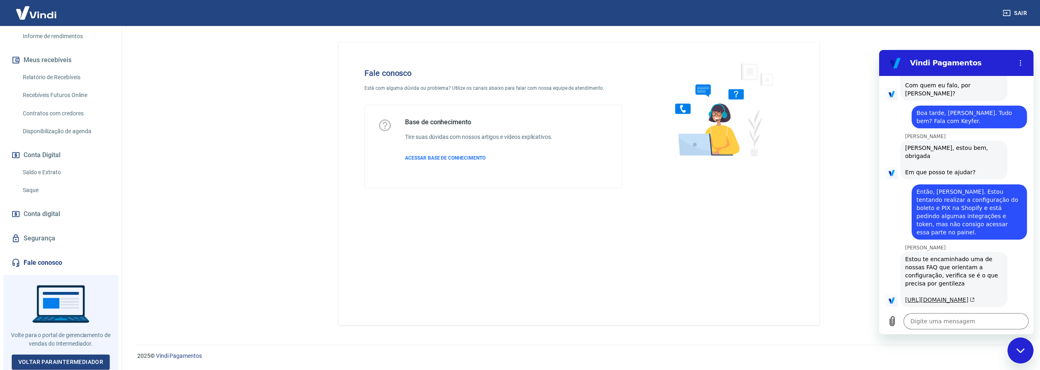
click at [954, 297] on link "[URL][DOMAIN_NAME]" at bounding box center [939, 300] width 69 height 7
click at [962, 325] on textarea at bounding box center [966, 321] width 125 height 16
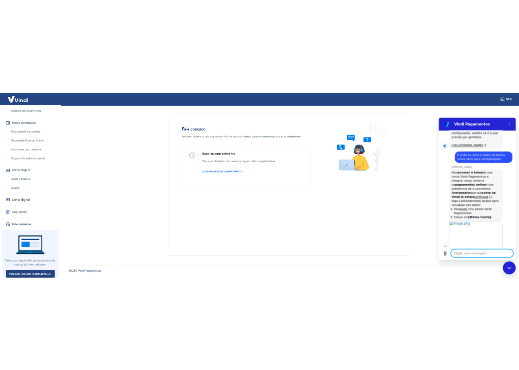
scroll to position [668, 0]
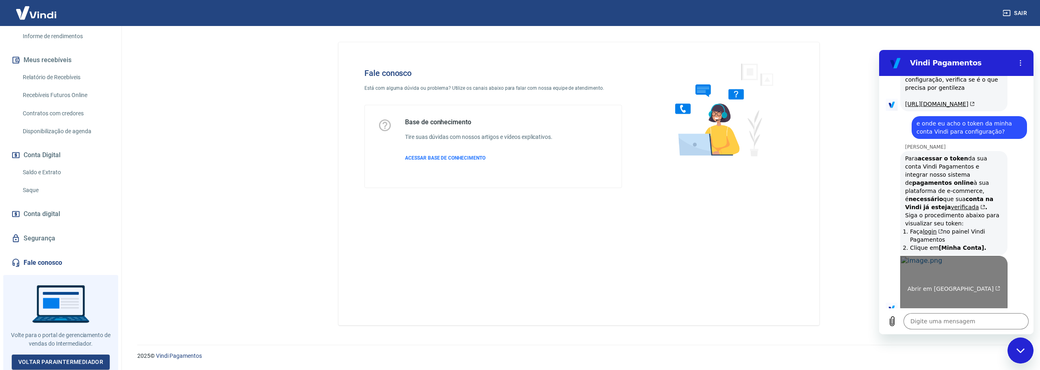
click at [976, 284] on link "Abrir em [GEOGRAPHIC_DATA]" at bounding box center [953, 285] width 107 height 59
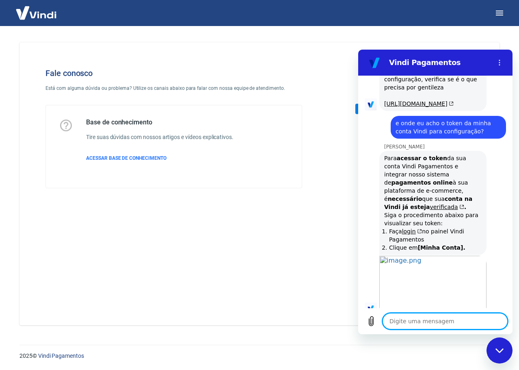
click at [423, 319] on textarea at bounding box center [445, 321] width 125 height 16
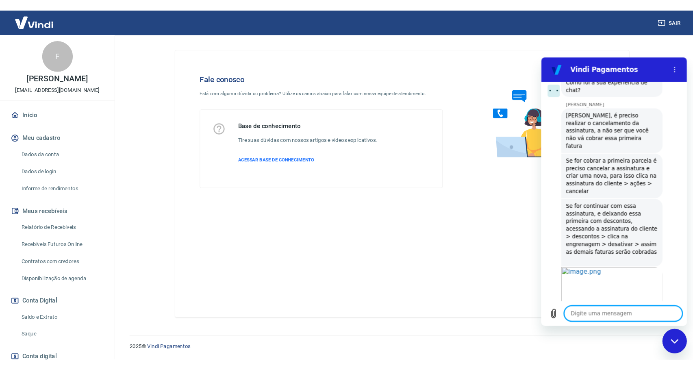
scroll to position [915, 0]
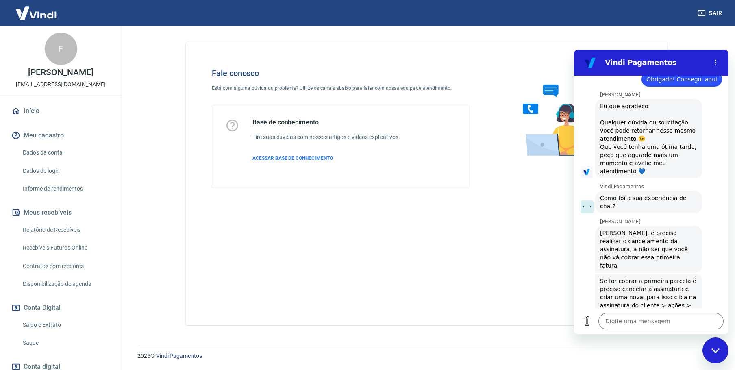
click at [454, 234] on div "Fale conosco Está com alguma dúvida ou problema? Utilize os canais abaixo para …" at bounding box center [426, 183] width 481 height 283
